Goal: Transaction & Acquisition: Book appointment/travel/reservation

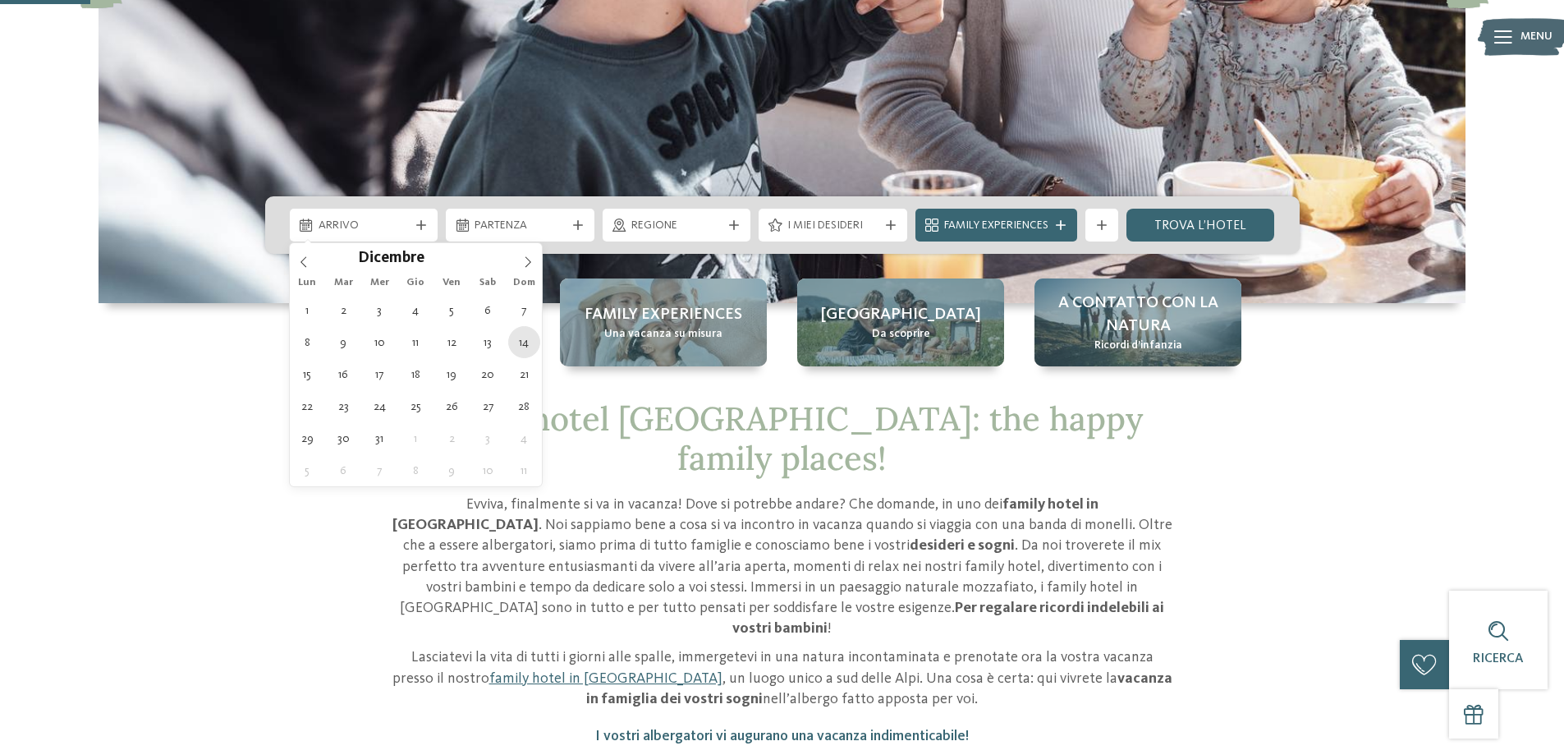
type div "[DATE]"
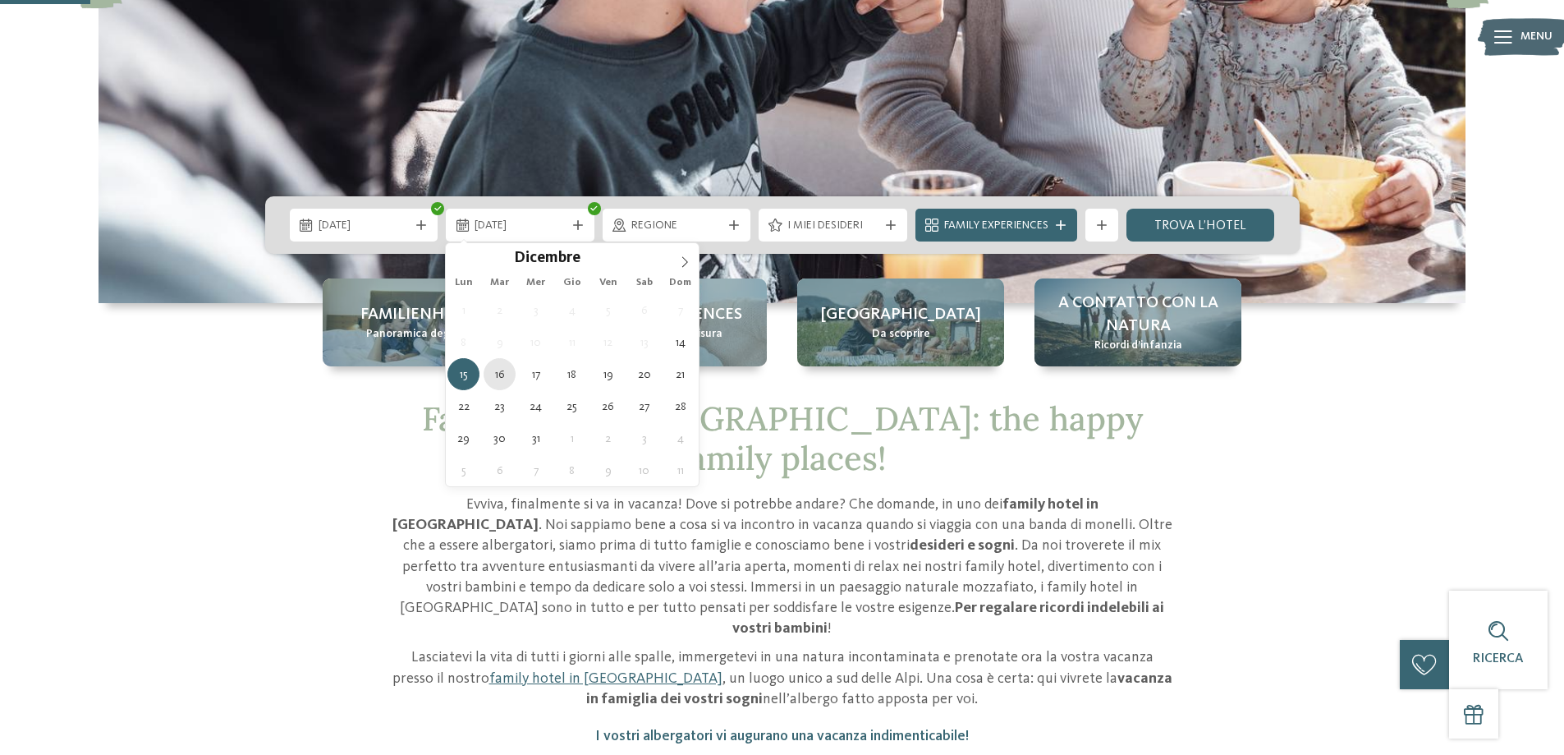
type div "[DATE]"
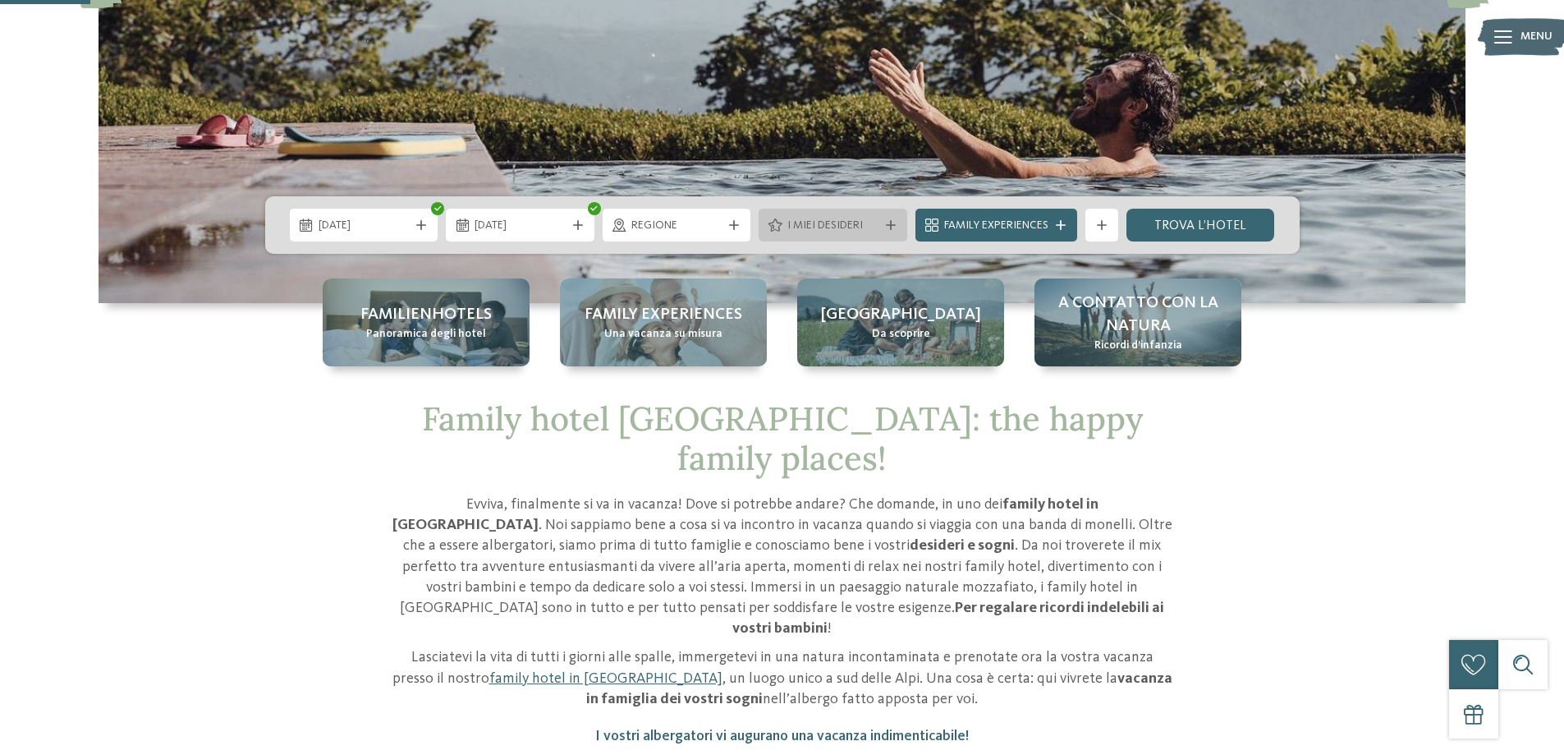
click at [815, 221] on span "I miei desideri" at bounding box center [833, 226] width 91 height 16
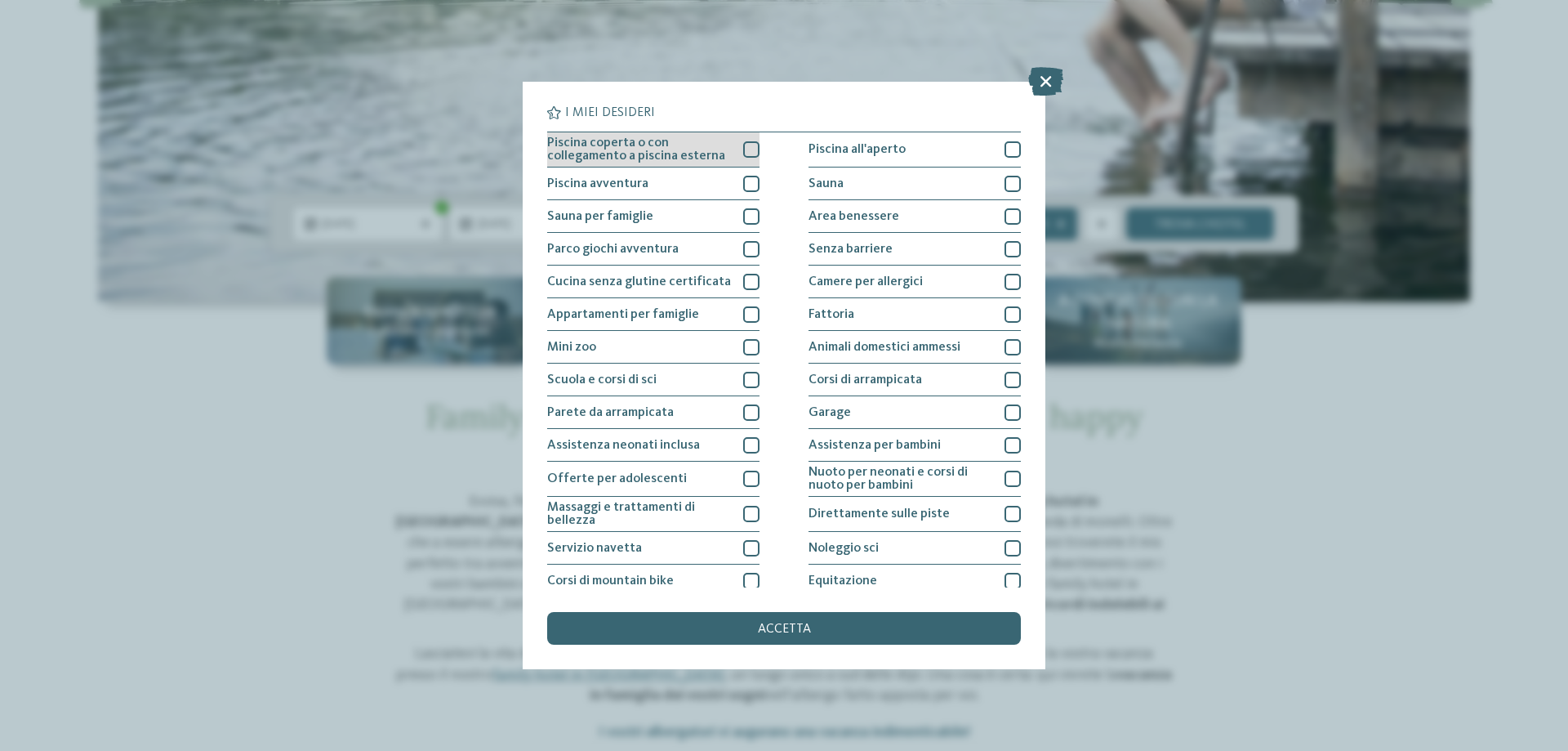
click at [751, 149] on div at bounding box center [751, 149] width 16 height 16
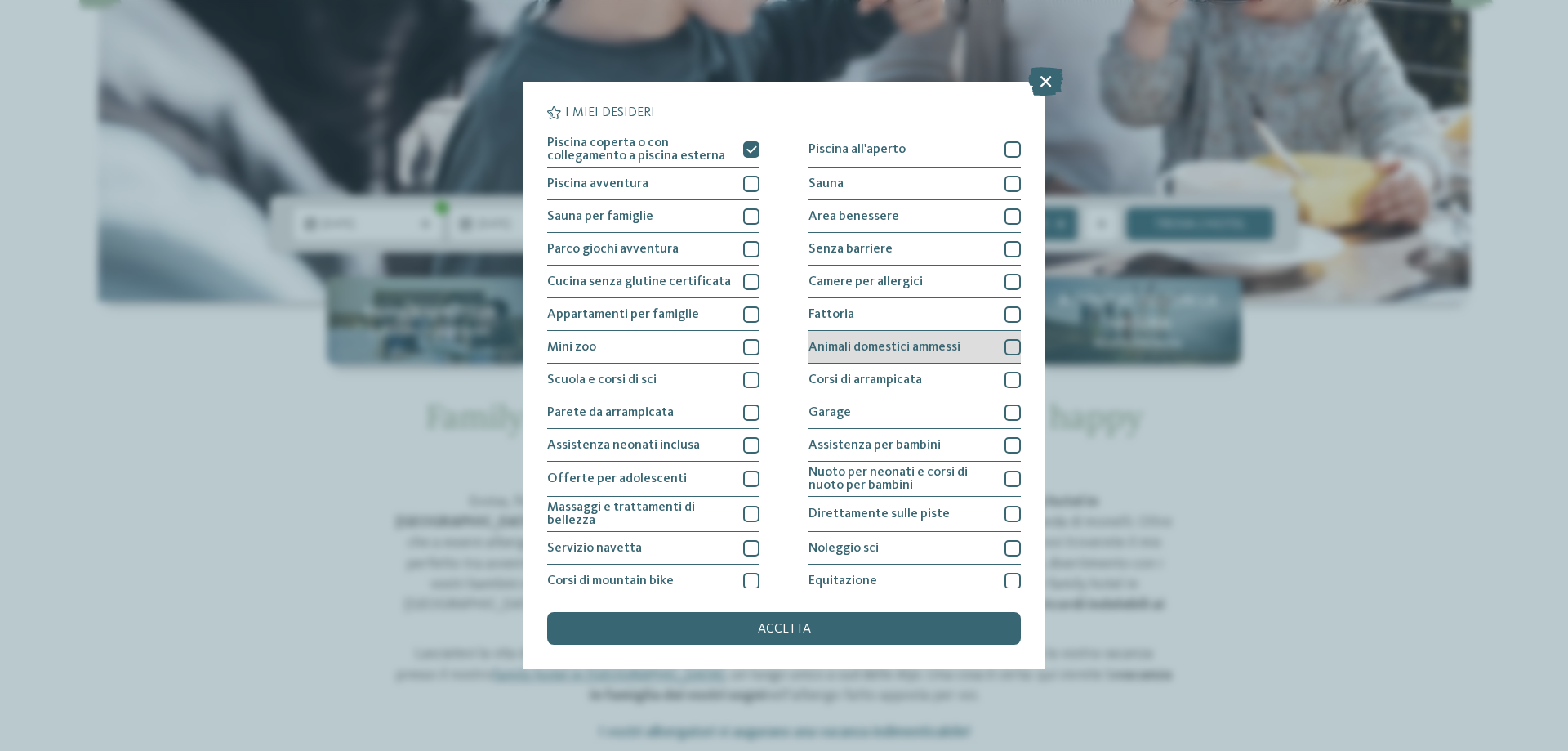
click at [829, 336] on div "Animali domestici ammessi" at bounding box center [915, 347] width 213 height 33
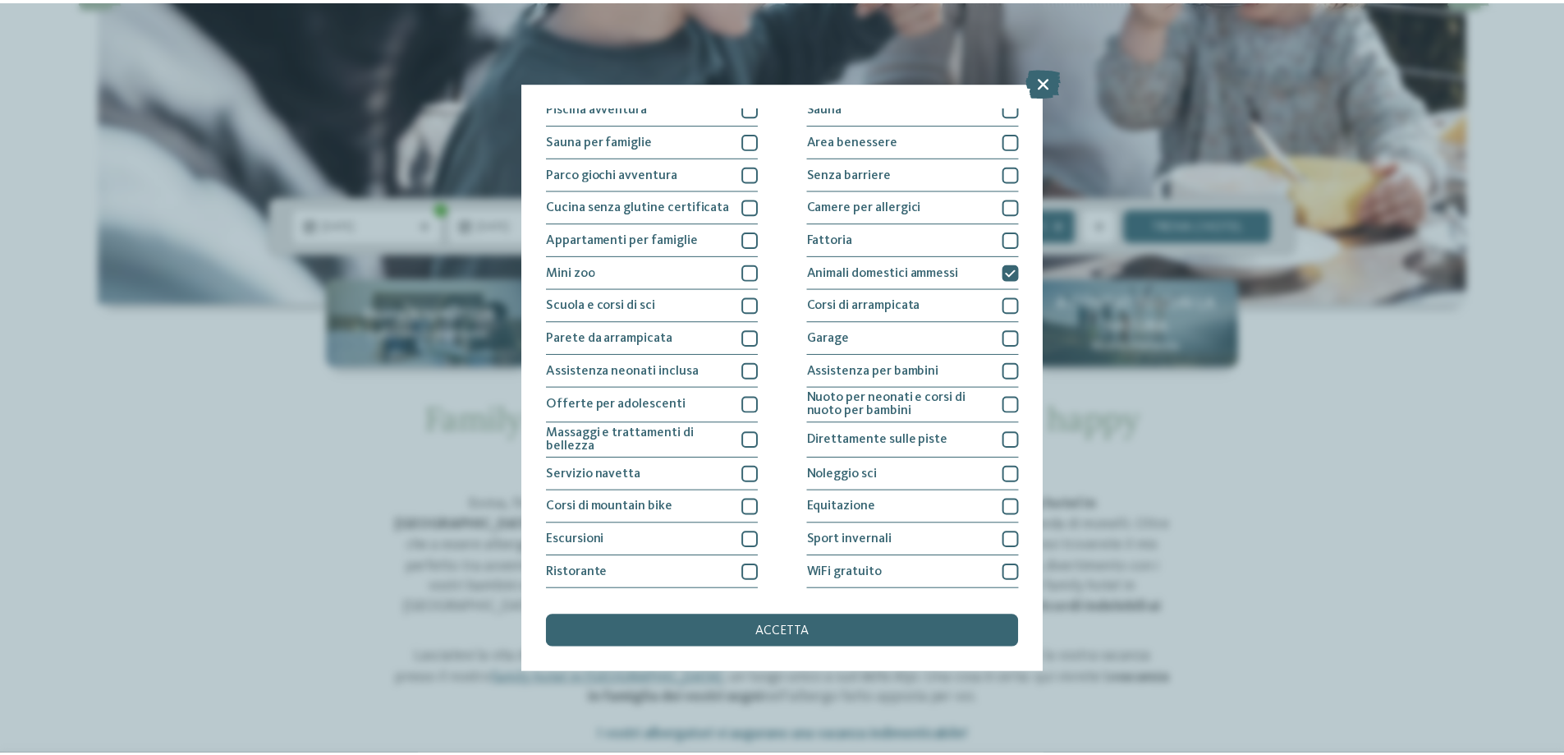
scroll to position [108, 0]
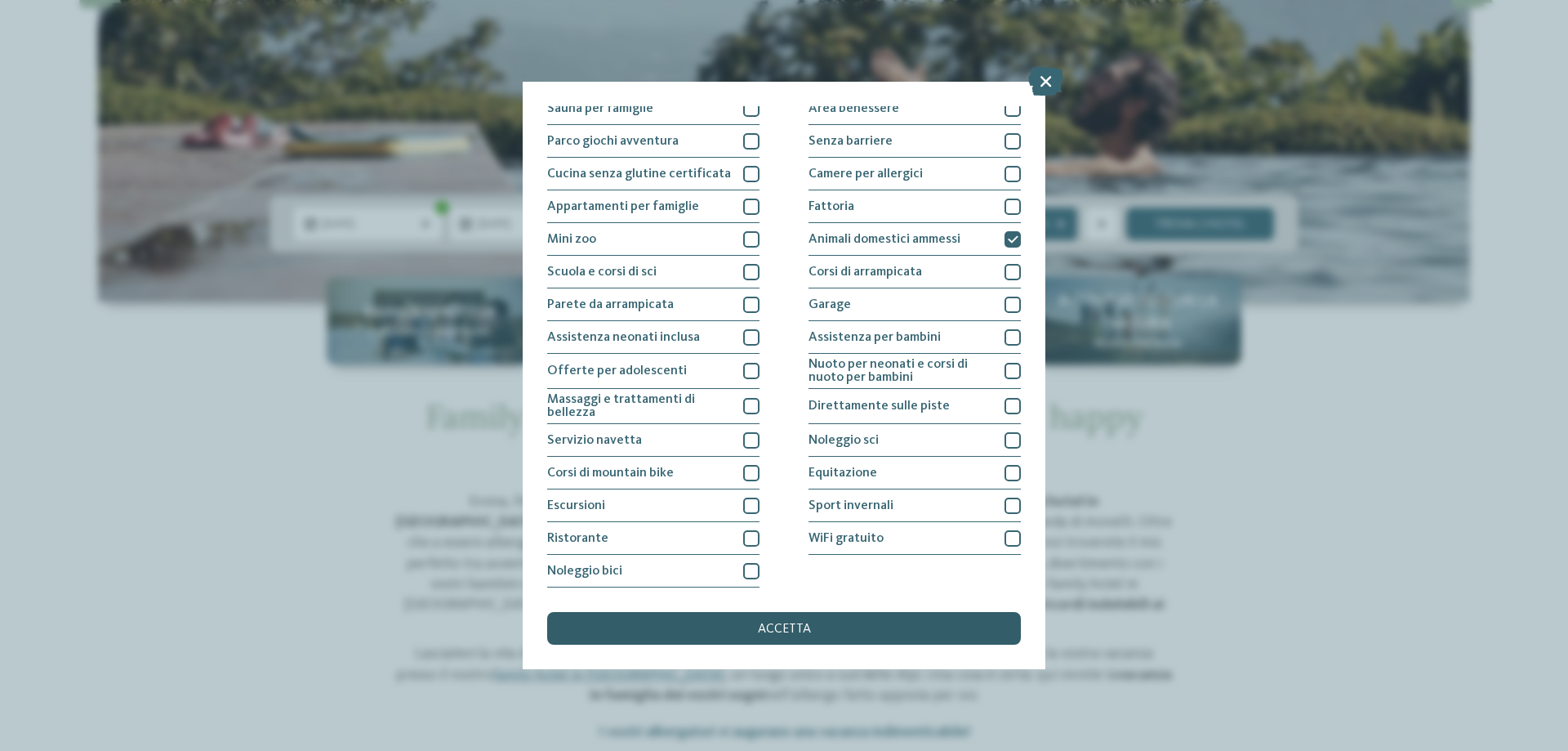
click at [777, 640] on div "accetta" at bounding box center [784, 628] width 473 height 33
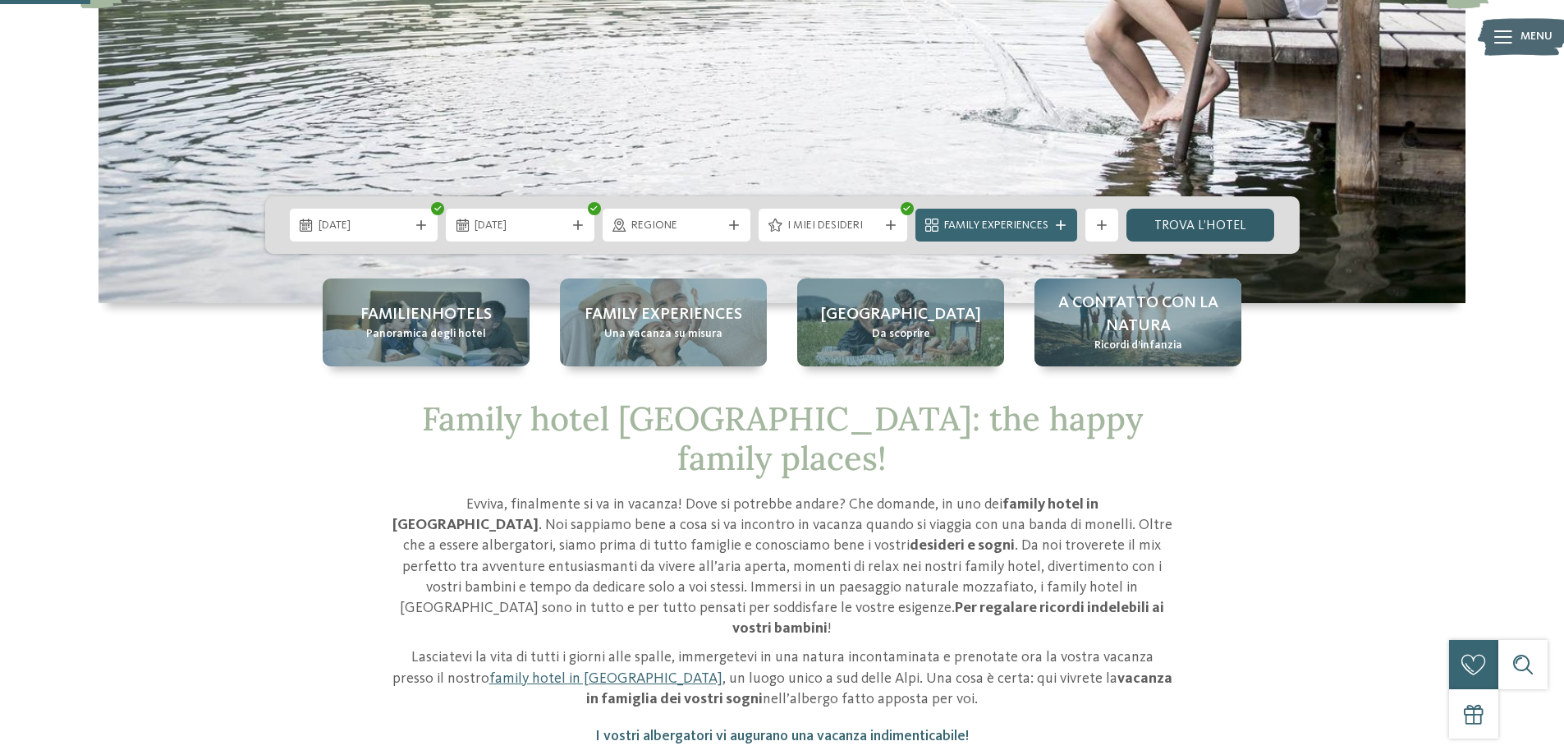
click at [1199, 225] on link "trova l’hotel" at bounding box center [1201, 225] width 149 height 33
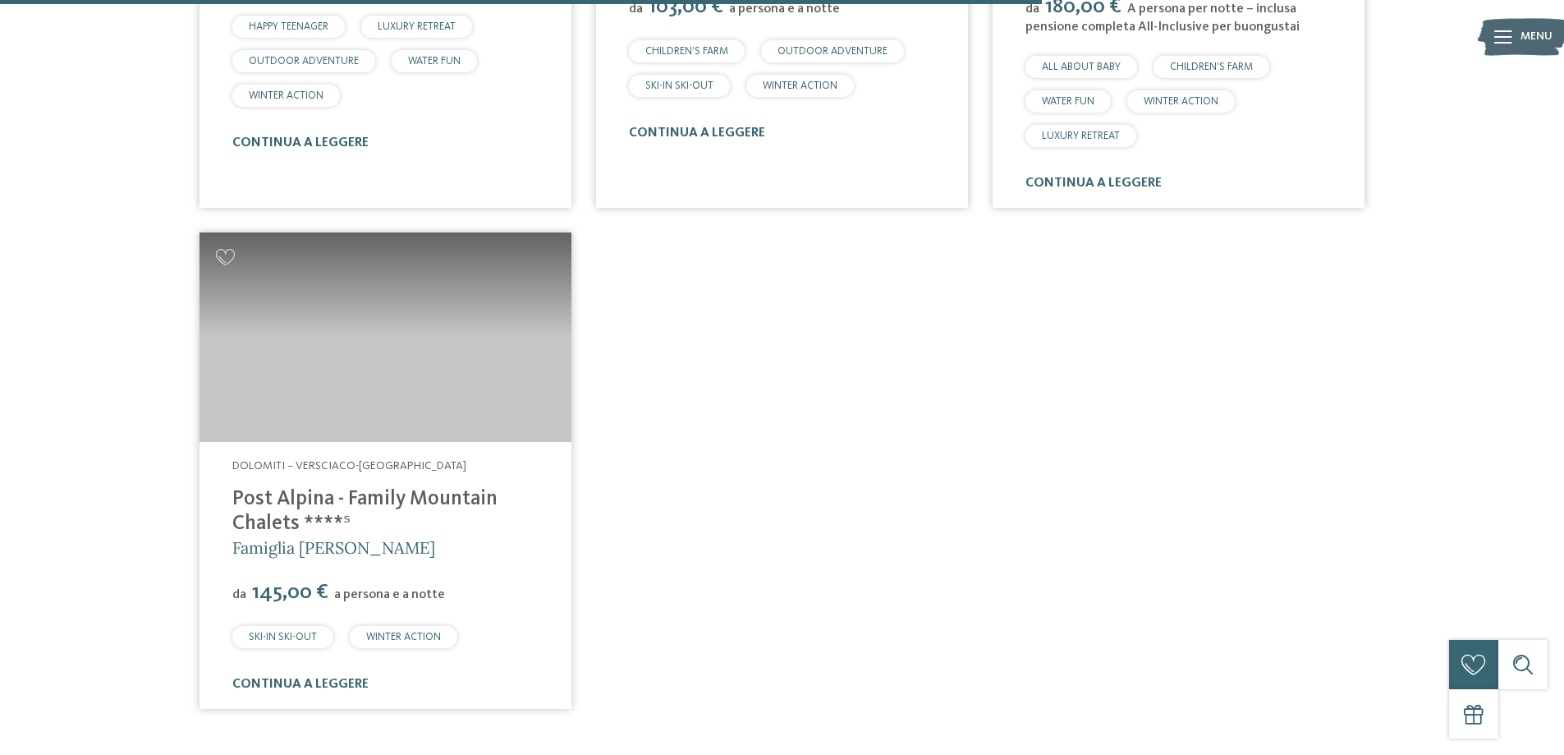
scroll to position [2099, 0]
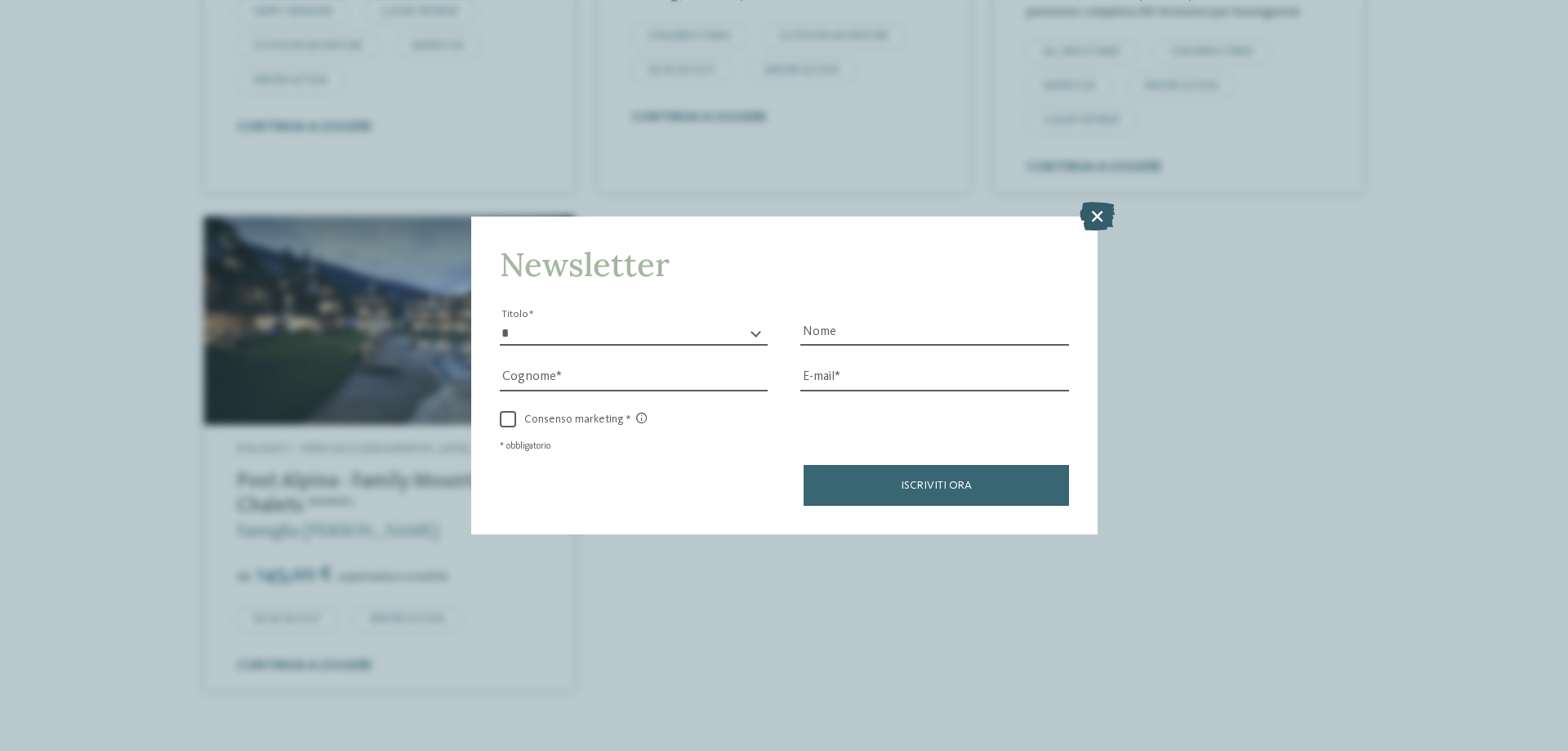
click at [1094, 212] on icon at bounding box center [1097, 216] width 35 height 29
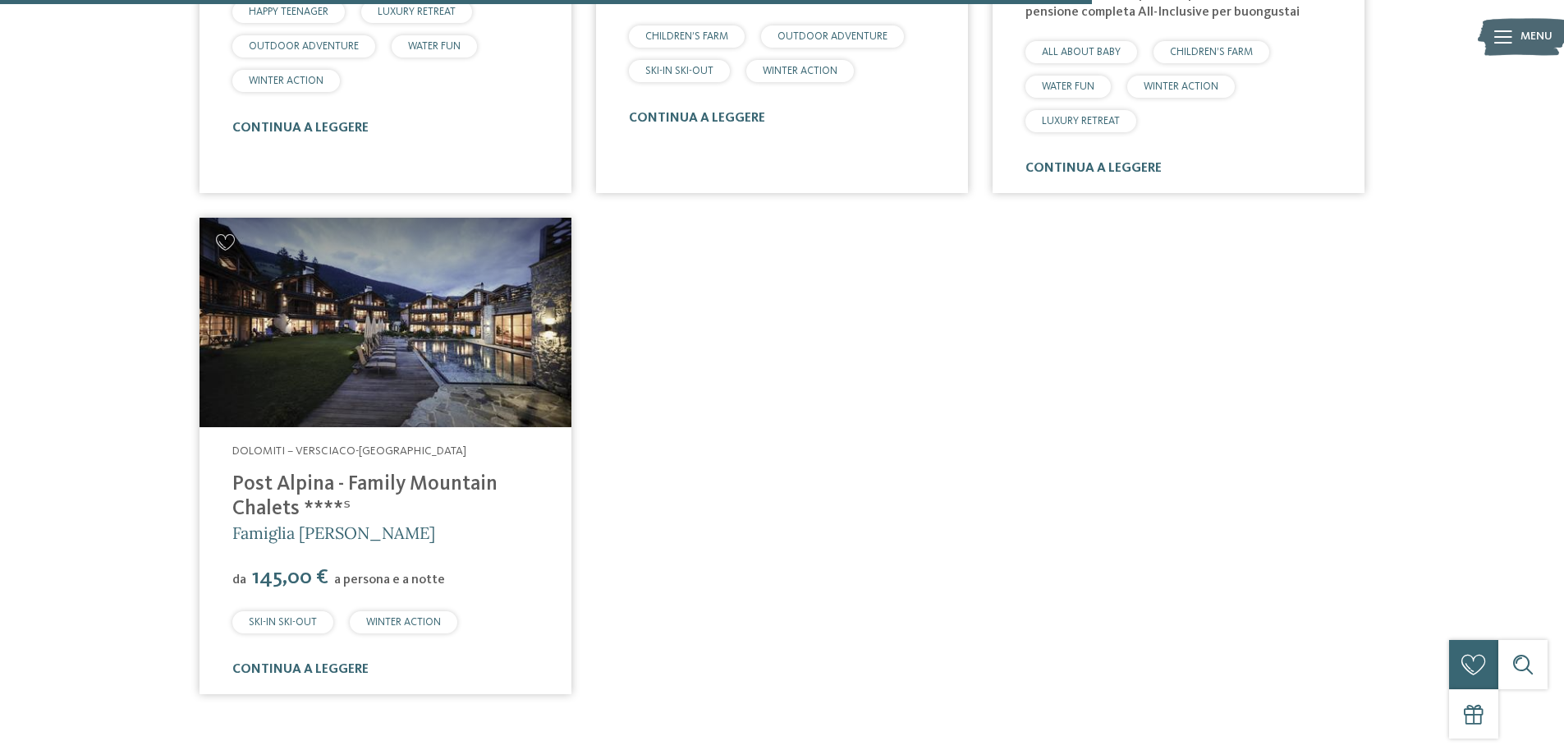
click at [393, 379] on img at bounding box center [386, 322] width 372 height 209
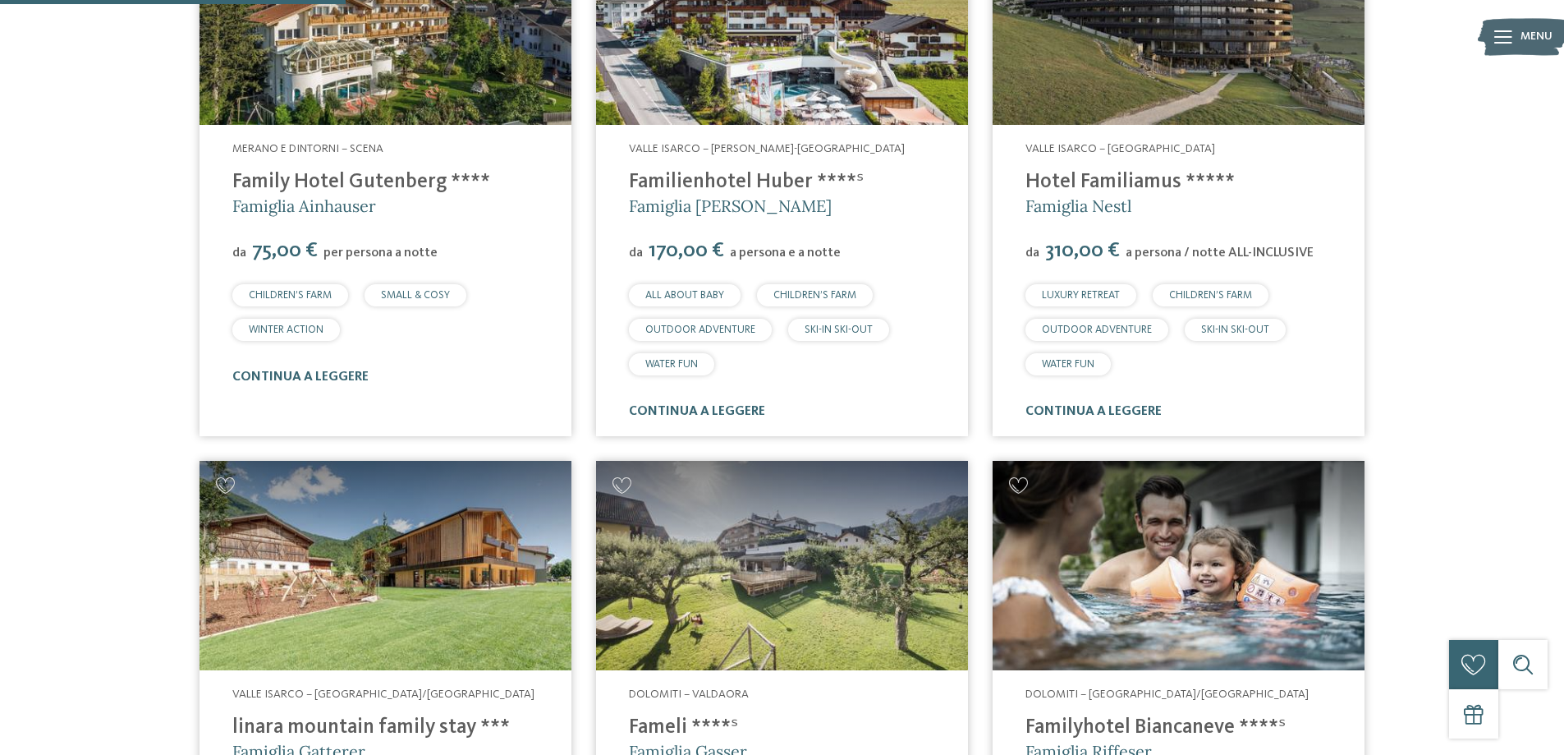
scroll to position [621, 0]
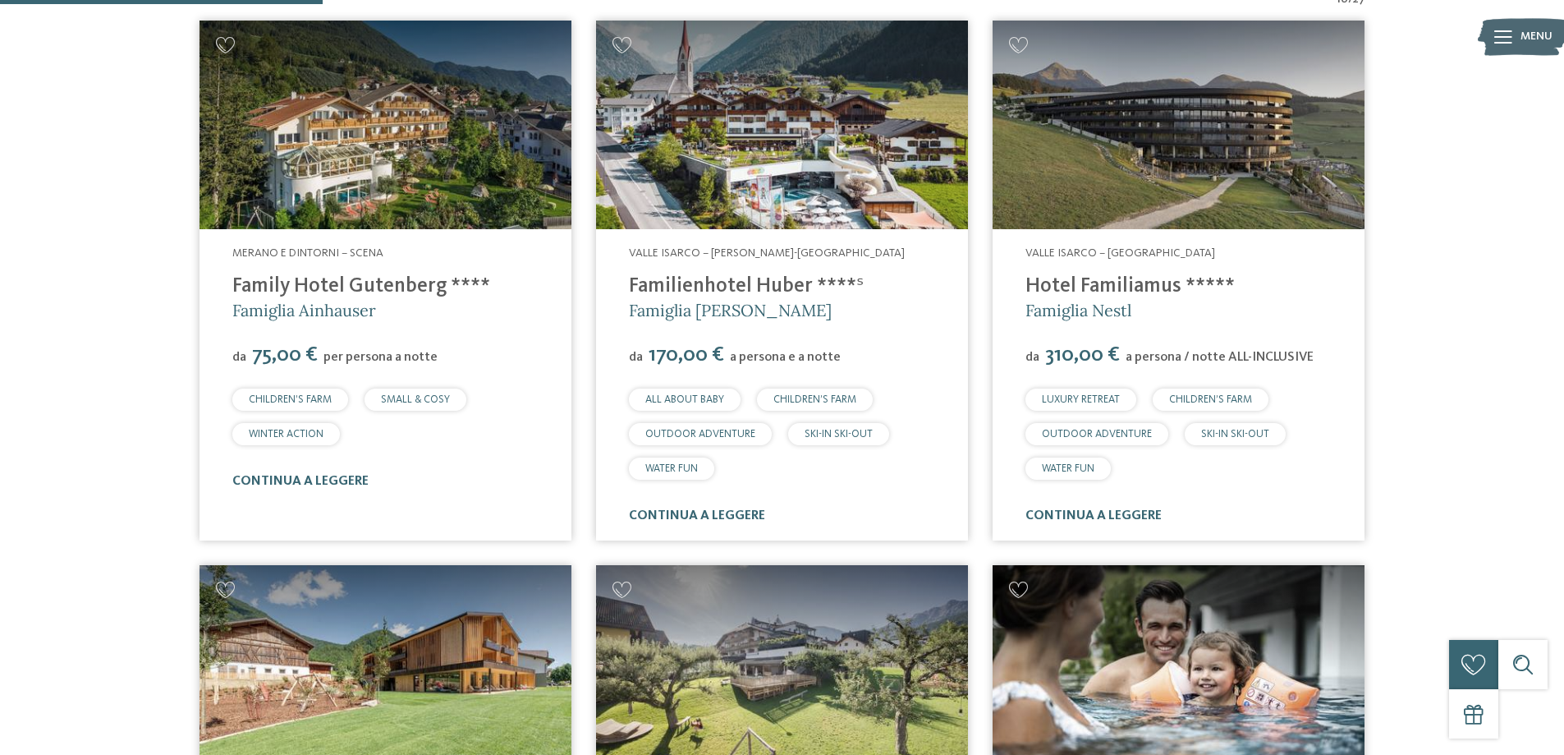
click at [389, 165] on img at bounding box center [386, 125] width 372 height 209
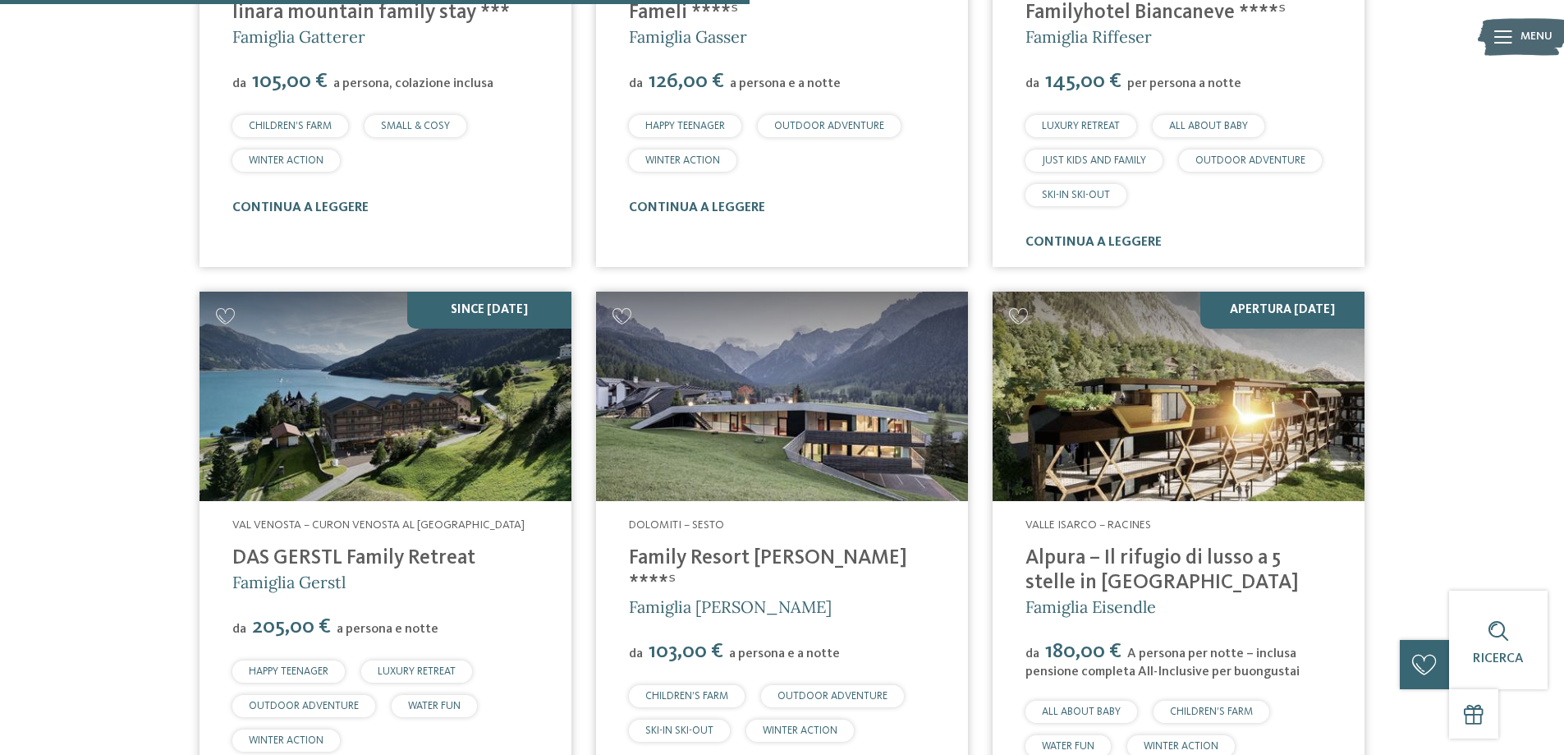
scroll to position [1442, 0]
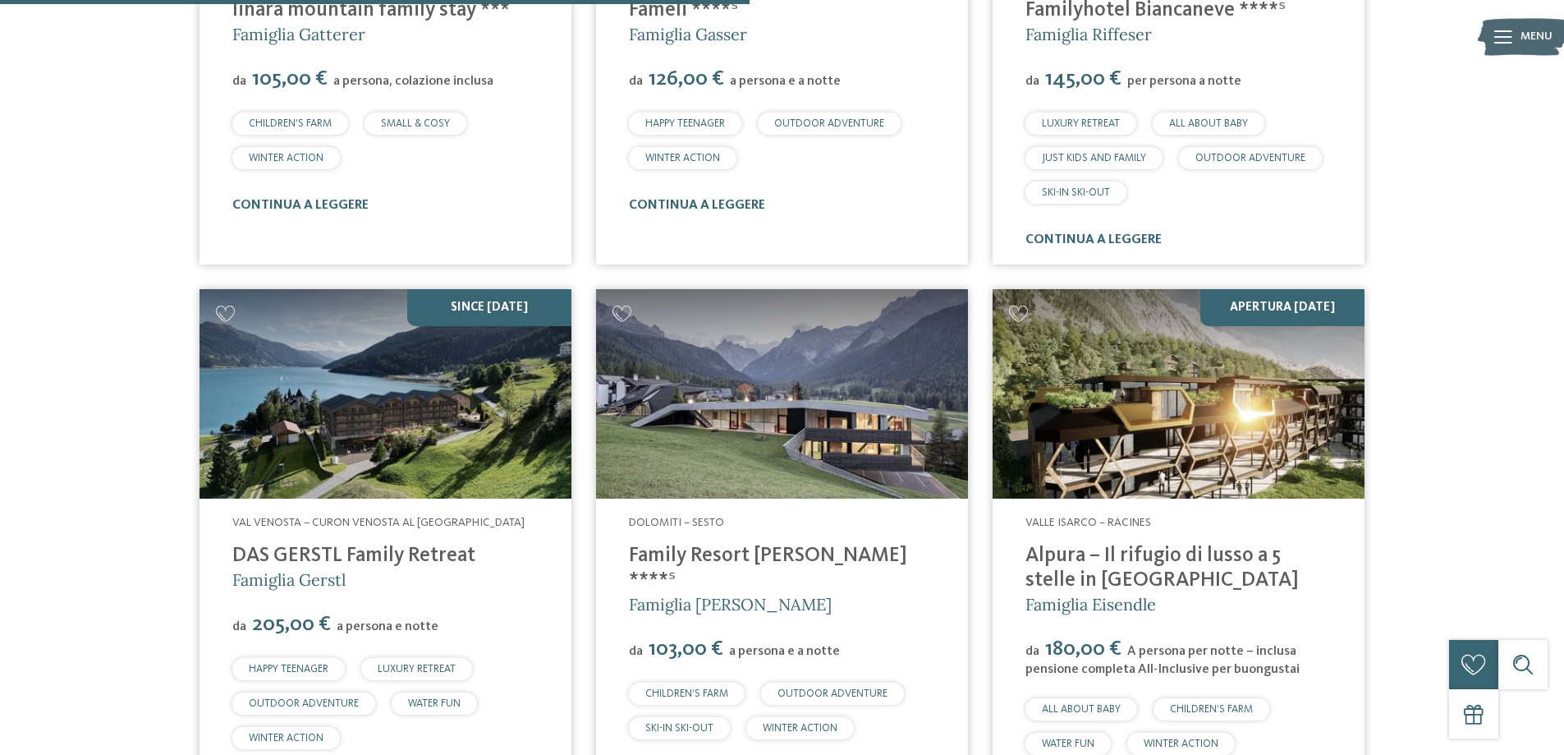
click at [471, 456] on img at bounding box center [386, 393] width 372 height 209
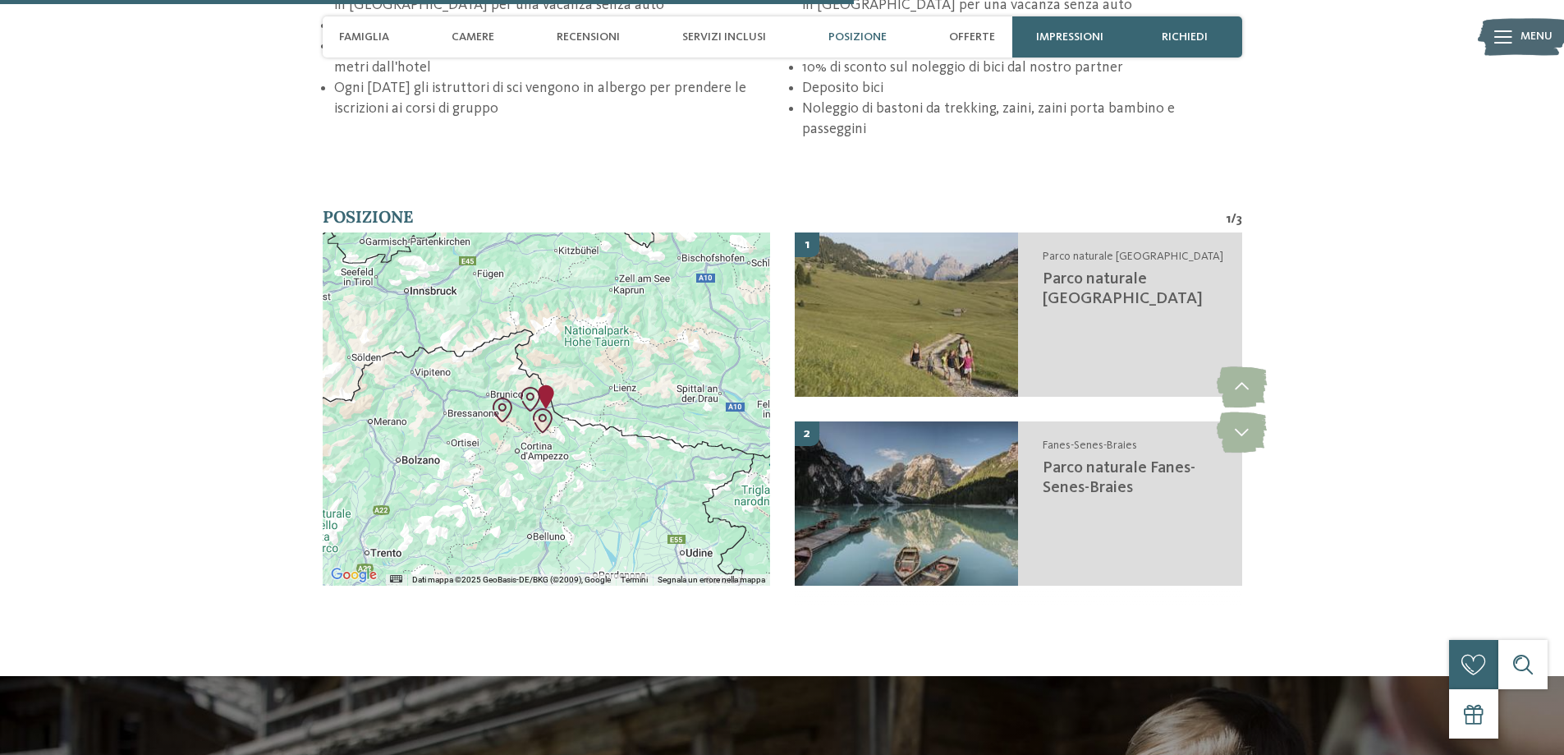
scroll to position [3203, 0]
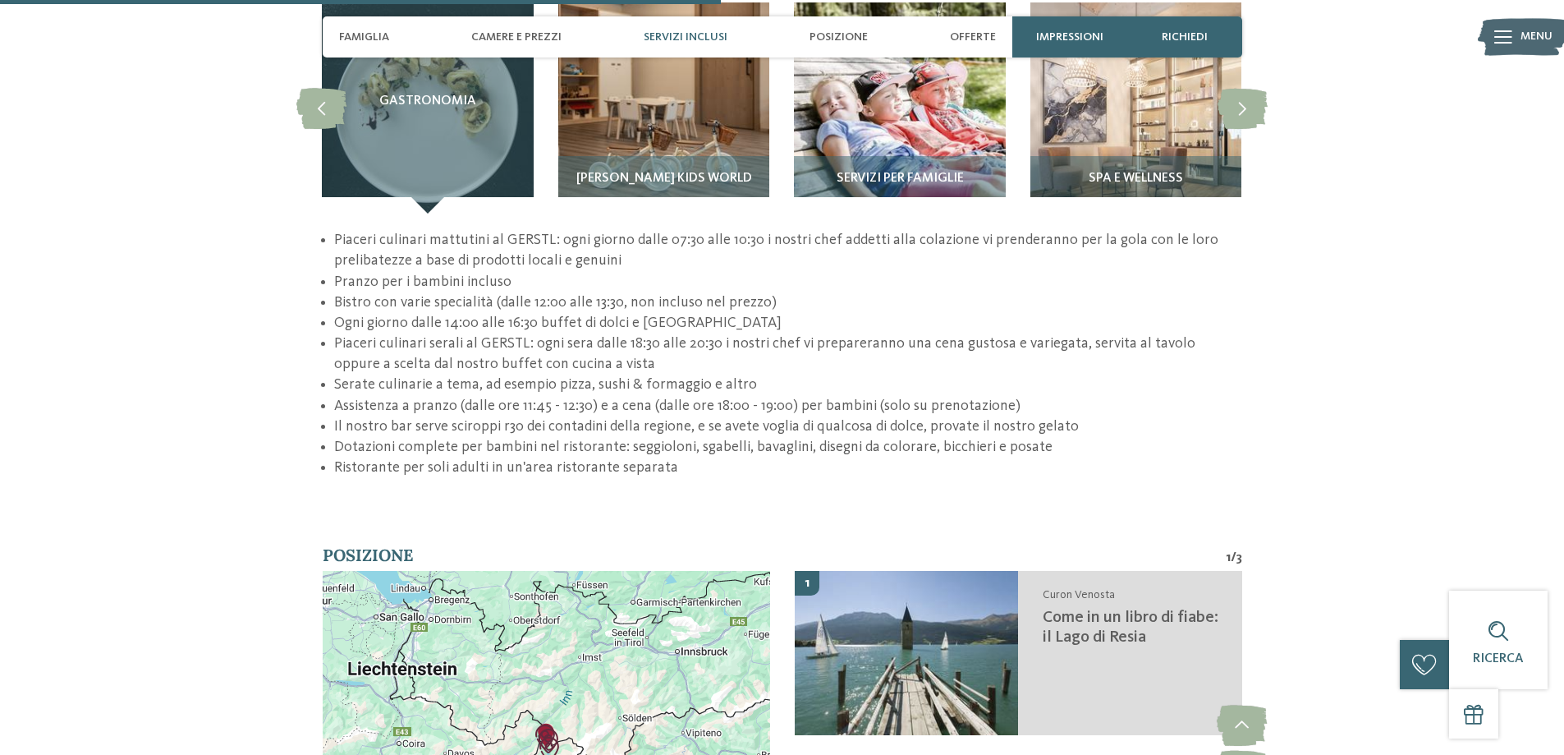
scroll to position [2874, 0]
